Goal: Entertainment & Leisure: Consume media (video, audio)

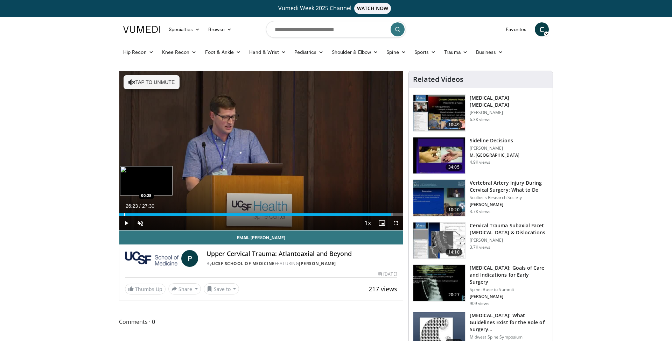
click at [124, 215] on div "Progress Bar" at bounding box center [124, 215] width 1 height 3
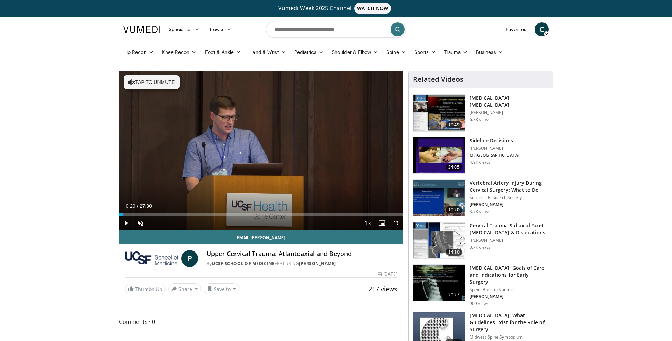
click at [126, 226] on span "Video Player" at bounding box center [126, 223] width 14 height 14
click at [144, 224] on span "Video Player" at bounding box center [140, 223] width 14 height 14
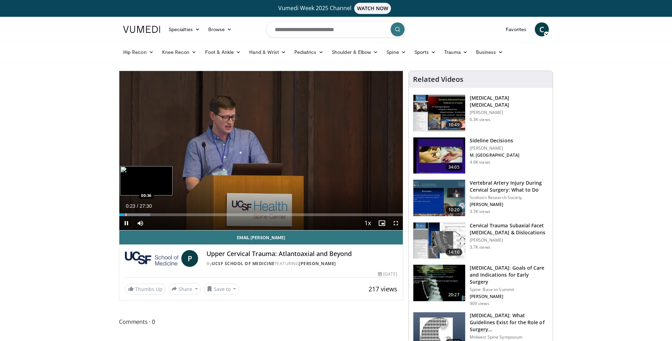
click at [126, 215] on div "Progress Bar" at bounding box center [126, 215] width 1 height 3
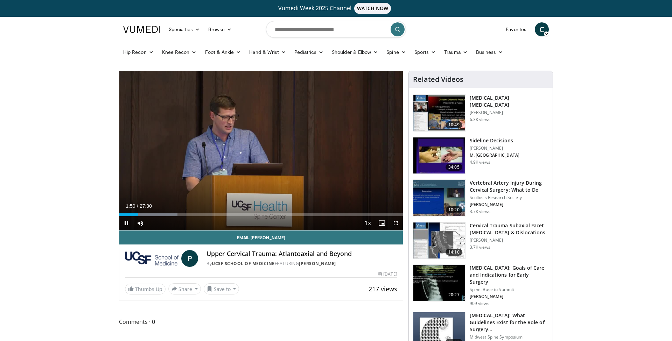
click at [397, 224] on span "Video Player" at bounding box center [396, 223] width 14 height 14
click at [395, 227] on span "Video Player" at bounding box center [396, 223] width 14 height 14
click at [395, 224] on span "Video Player" at bounding box center [396, 223] width 14 height 14
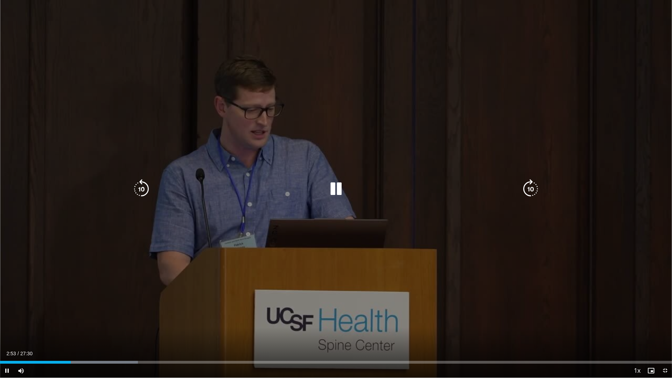
click at [337, 189] on icon "Video Player" at bounding box center [336, 189] width 20 height 20
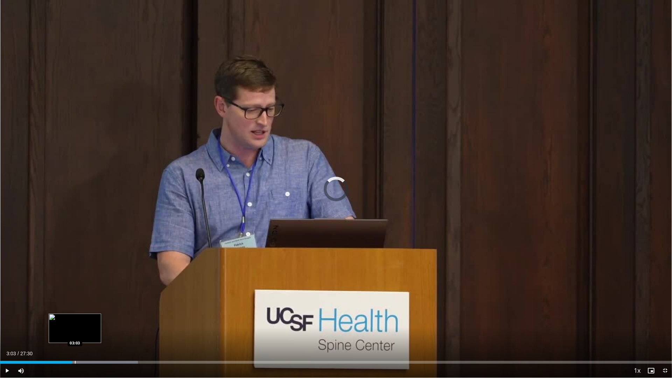
click at [75, 341] on div "Progress Bar" at bounding box center [75, 362] width 1 height 3
click at [76, 341] on div "Progress Bar" at bounding box center [75, 362] width 1 height 3
click at [76, 341] on div "Progress Bar" at bounding box center [76, 362] width 1 height 3
click at [79, 341] on div "Progress Bar" at bounding box center [78, 362] width 1 height 3
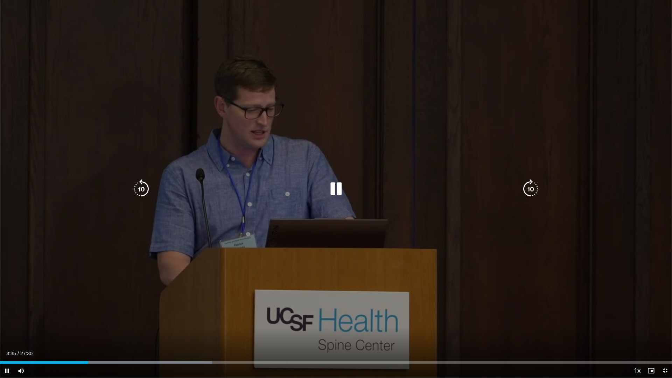
click at [336, 190] on icon "Video Player" at bounding box center [336, 189] width 20 height 20
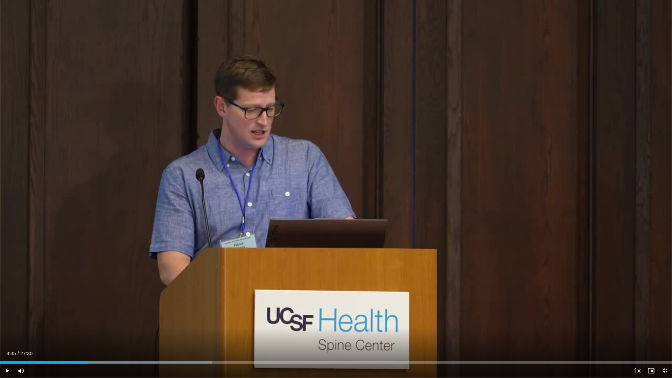
click at [5, 341] on span "Video Player" at bounding box center [7, 371] width 14 height 14
click at [92, 341] on div "Progress Bar" at bounding box center [92, 362] width 1 height 3
click at [95, 341] on div "Progress Bar" at bounding box center [95, 362] width 1 height 3
click at [91, 341] on div "Progress Bar" at bounding box center [91, 362] width 1 height 3
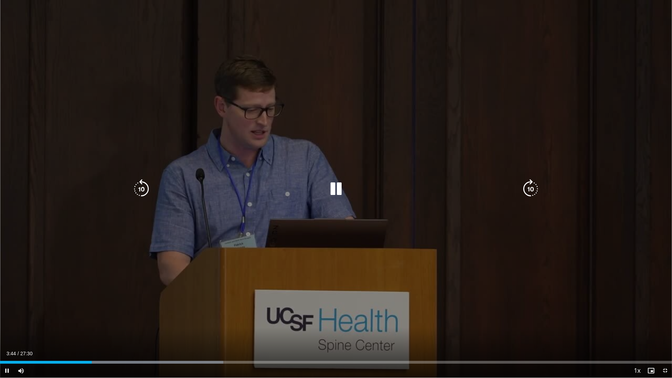
click at [332, 189] on icon "Video Player" at bounding box center [336, 189] width 20 height 20
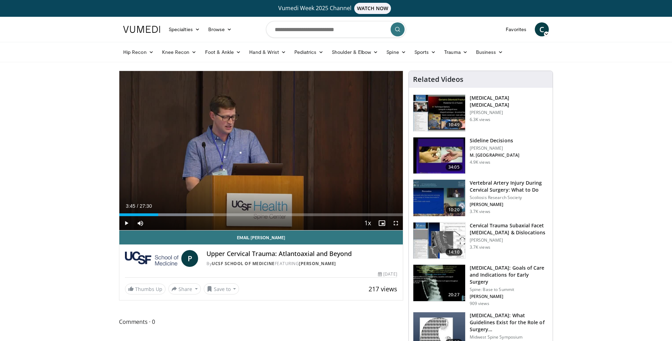
click at [127, 223] on span "Video Player" at bounding box center [126, 223] width 14 height 14
click at [397, 224] on span "Video Player" at bounding box center [396, 223] width 14 height 14
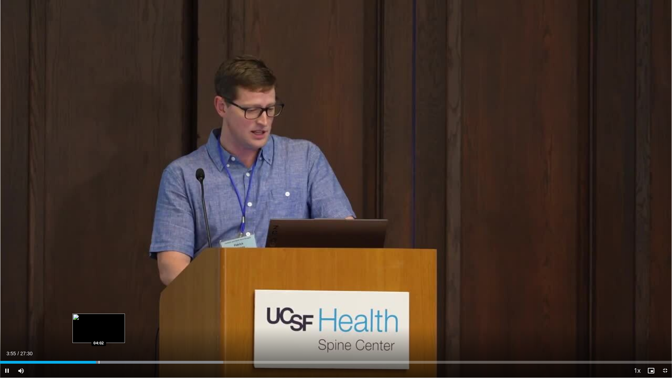
click at [99, 341] on div "Progress Bar" at bounding box center [99, 362] width 1 height 3
click at [106, 341] on div "Progress Bar" at bounding box center [105, 362] width 1 height 3
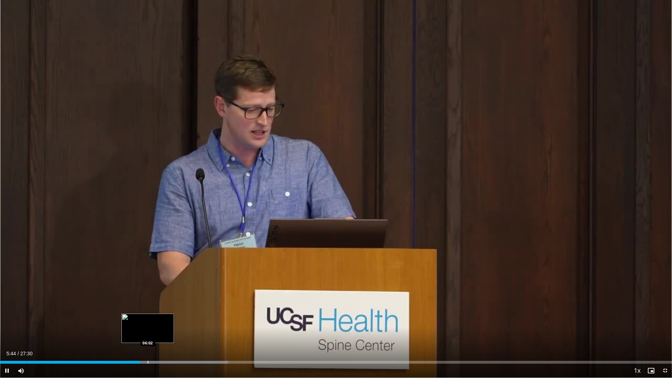
click at [148, 341] on div "Progress Bar" at bounding box center [148, 362] width 1 height 3
click at [159, 341] on div "Loaded : 35.17% 06:04 06:03" at bounding box center [336, 362] width 672 height 3
click at [172, 341] on div "Loaded : 35.17% 06:04 06:29" at bounding box center [336, 360] width 672 height 7
click at [180, 341] on div "Loaded : 36.88% 07:02 07:02" at bounding box center [336, 360] width 672 height 7
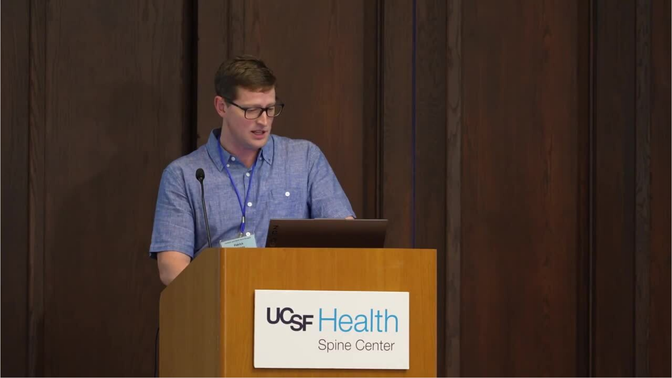
click at [190, 341] on div "10 seconds Tap to unmute" at bounding box center [336, 189] width 672 height 378
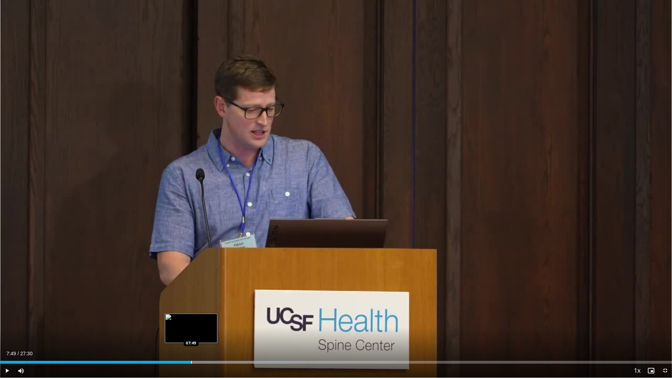
click at [191, 341] on div "Loaded : 45.48% 07:49 07:49" at bounding box center [336, 360] width 672 height 7
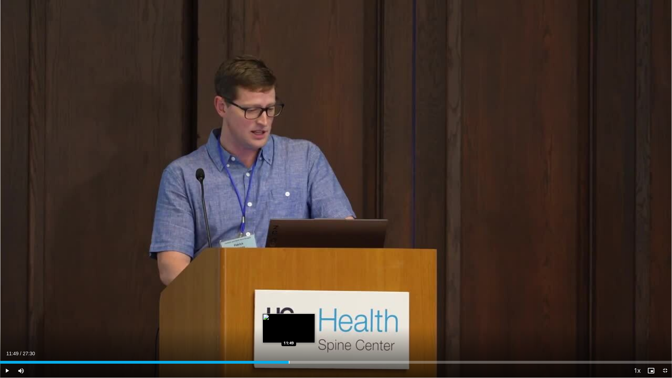
click at [289, 341] on div "Loaded : 41.11% 11:15 11:49" at bounding box center [336, 360] width 672 height 7
click at [247, 341] on div "Current Time 11:48 / Duration 27:30 Play Skip Backward Skip Forward Mute 0% Loa…" at bounding box center [336, 371] width 672 height 14
